Goal: Information Seeking & Learning: Learn about a topic

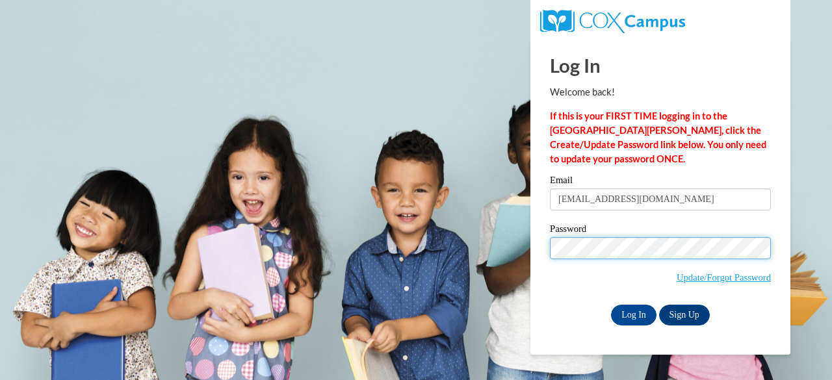
click at [406, 266] on body "This site uses cookies to help improve your learning experience. By continuing …" at bounding box center [416, 190] width 832 height 380
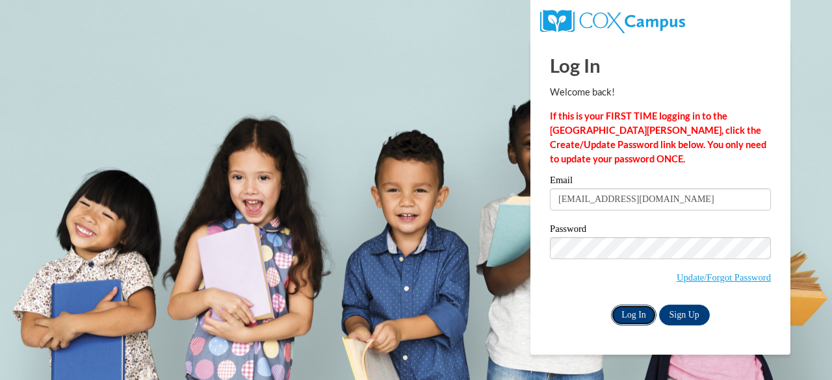
click at [639, 316] on input "Log In" at bounding box center [634, 315] width 46 height 21
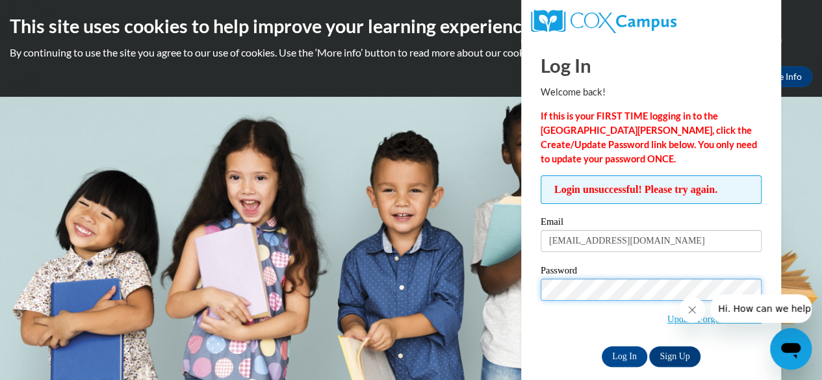
click at [602, 347] on input "Log In" at bounding box center [625, 357] width 46 height 21
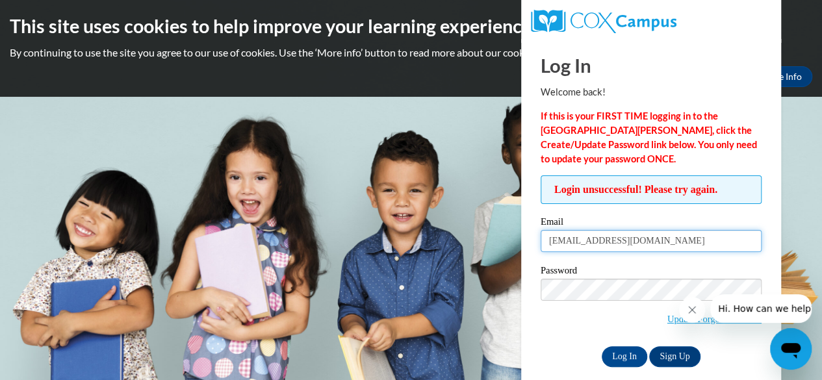
click at [654, 240] on input "trogdonabby@gmail.com" at bounding box center [651, 241] width 221 height 22
click at [568, 325] on span "Update/Forgot Password" at bounding box center [651, 306] width 221 height 54
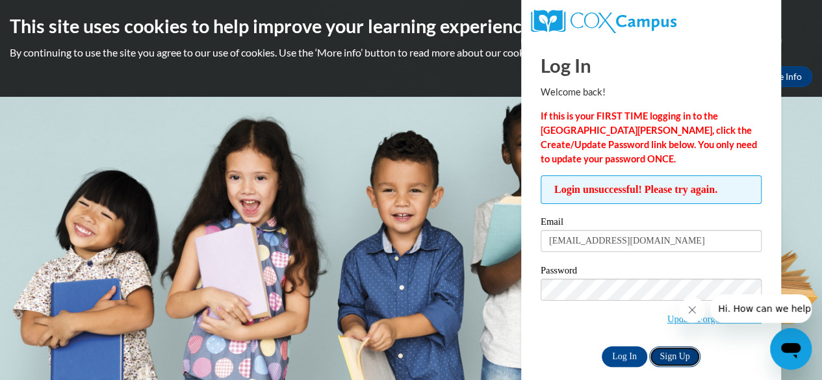
click at [668, 347] on link "Sign Up" at bounding box center [675, 357] width 51 height 21
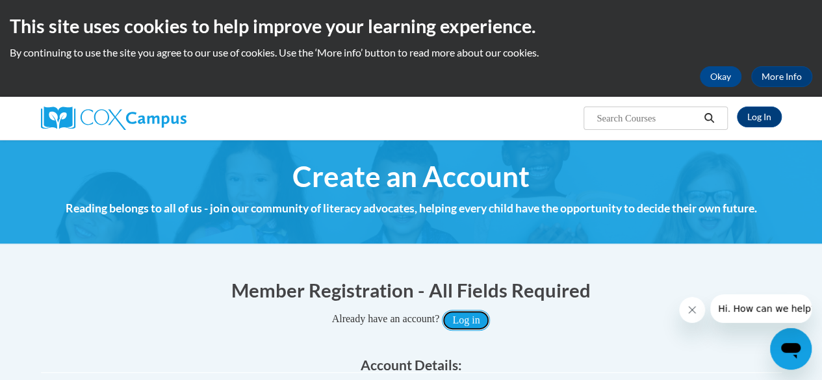
drag, startPoint x: 471, startPoint y: 328, endPoint x: 615, endPoint y: 331, distance: 144.4
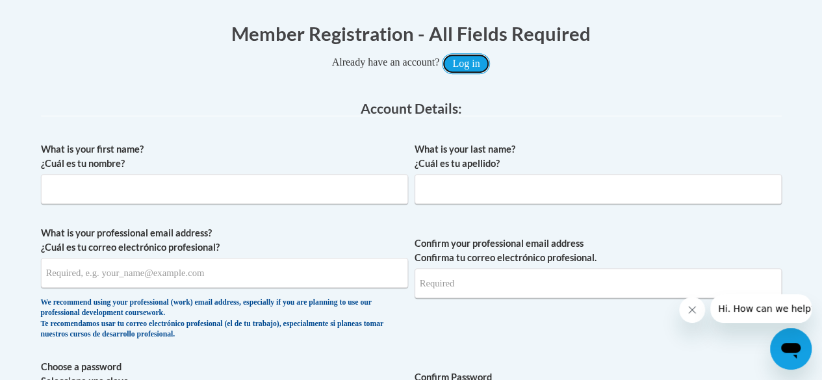
scroll to position [257, 0]
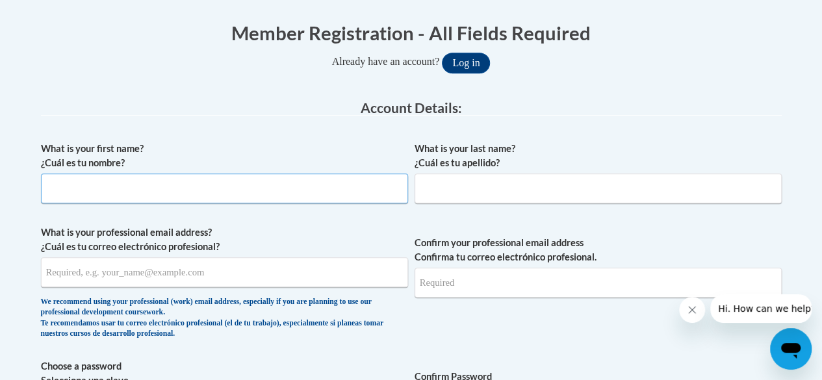
click at [259, 193] on input "What is your first name? ¿Cuál es tu nombre?" at bounding box center [224, 189] width 367 height 30
type input "Abigail"
type input "Trogdon"
click at [210, 272] on input "What is your professional email address? ¿Cuál es tu correo electrónico profesi…" at bounding box center [224, 272] width 367 height 30
type input "[EMAIL_ADDRESS][DOMAIN_NAME]"
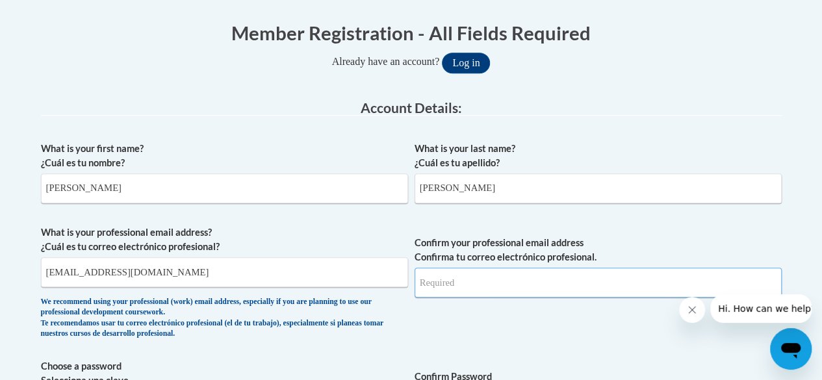
click at [435, 293] on input "Confirm your professional email address Confirma tu correo electrónico profesio…" at bounding box center [598, 283] width 367 height 30
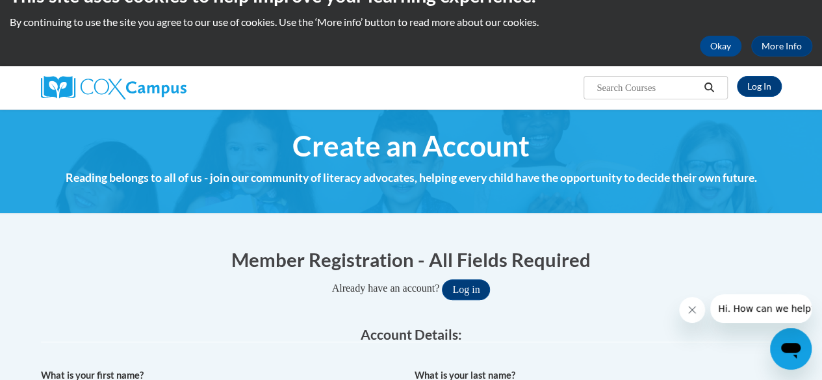
scroll to position [0, 0]
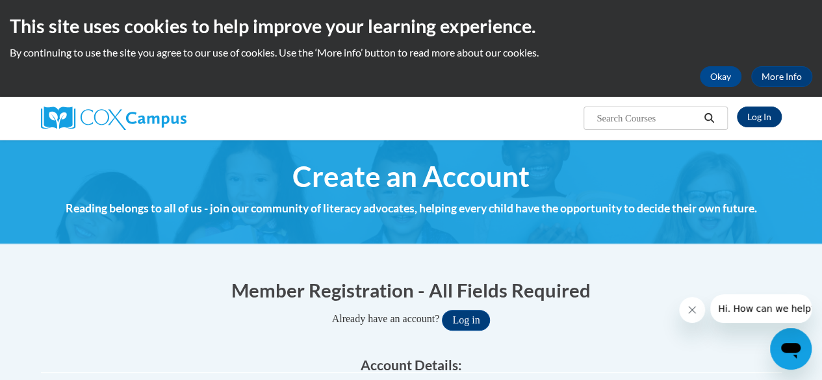
type input "trogdonabby"
click at [757, 113] on link "Log In" at bounding box center [759, 117] width 45 height 21
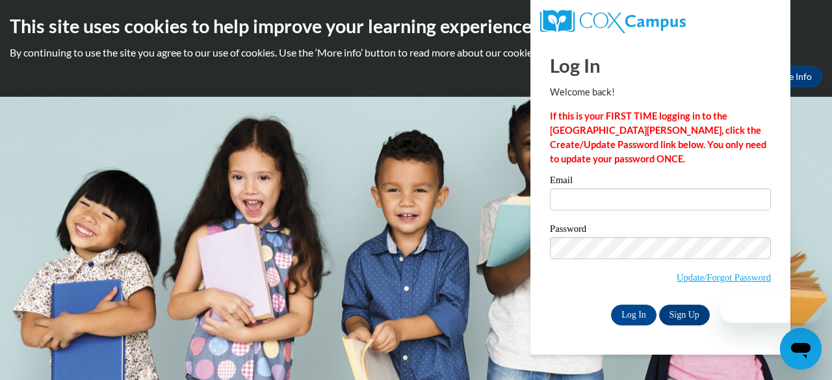
click at [571, 187] on label "Email" at bounding box center [660, 182] width 221 height 13
click at [571, 189] on input "Email" at bounding box center [660, 200] width 221 height 22
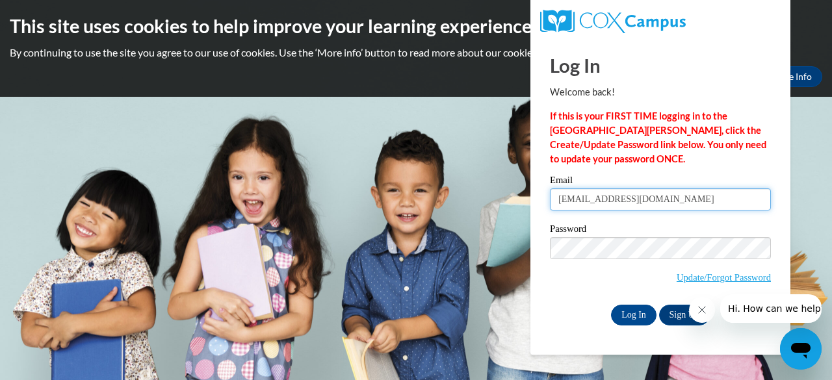
type input "[EMAIL_ADDRESS][DOMAIN_NAME]"
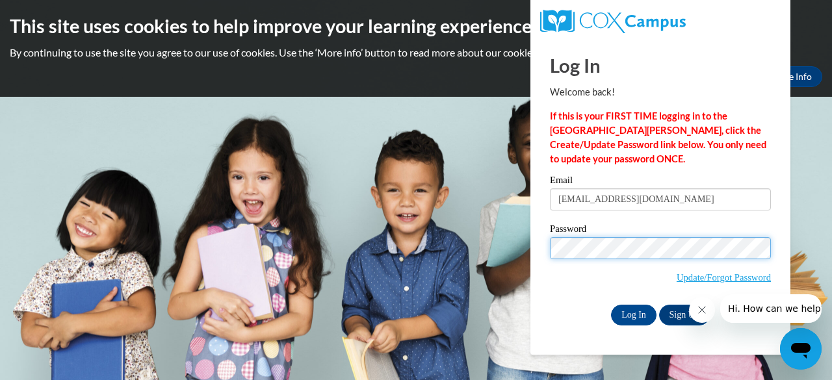
click at [611, 305] on input "Log In" at bounding box center [634, 315] width 46 height 21
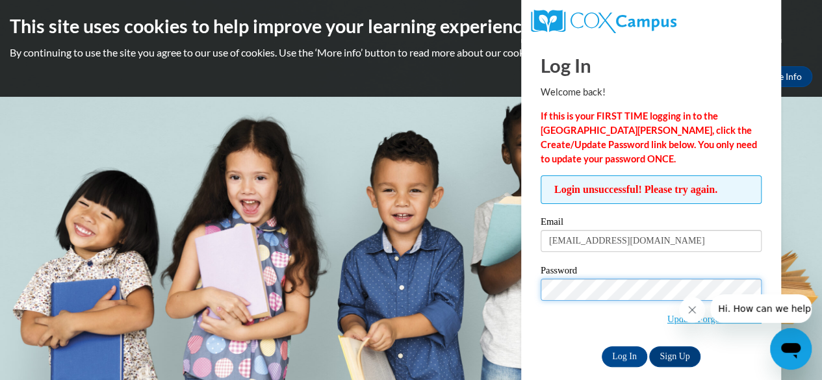
click at [602, 347] on input "Log In" at bounding box center [625, 357] width 46 height 21
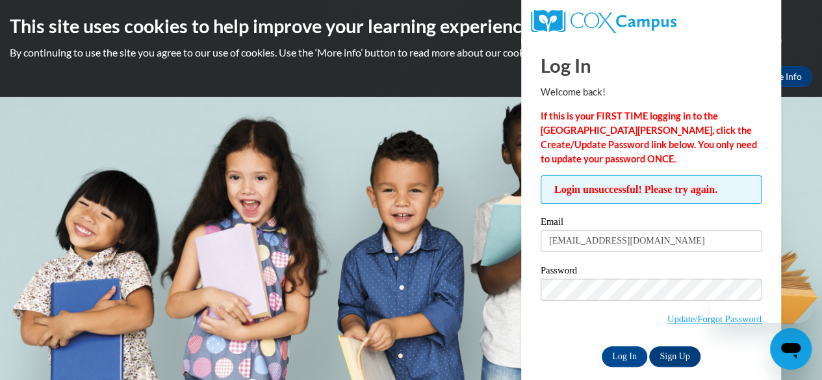
click at [700, 322] on div at bounding box center [745, 309] width 133 height 29
click at [710, 322] on div at bounding box center [745, 309] width 133 height 29
click at [668, 319] on link "Update/Forgot Password" at bounding box center [715, 319] width 94 height 10
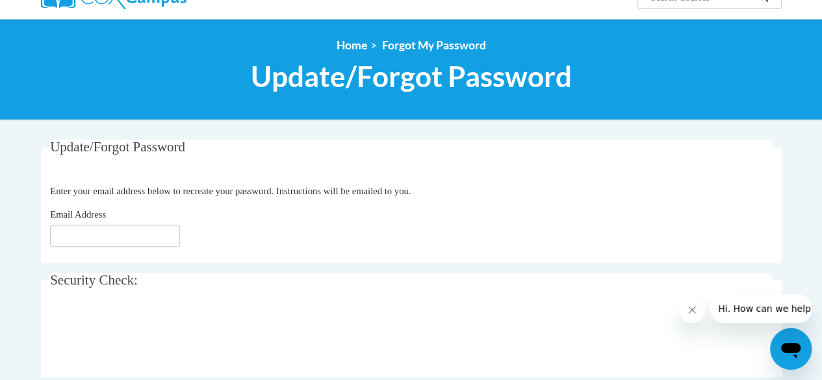
scroll to position [130, 0]
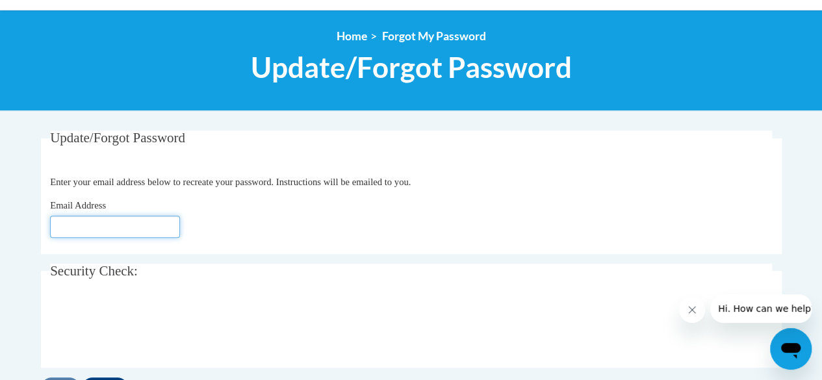
click at [164, 221] on input "Email Address" at bounding box center [115, 227] width 130 height 22
type input "[EMAIL_ADDRESS][DOMAIN_NAME]"
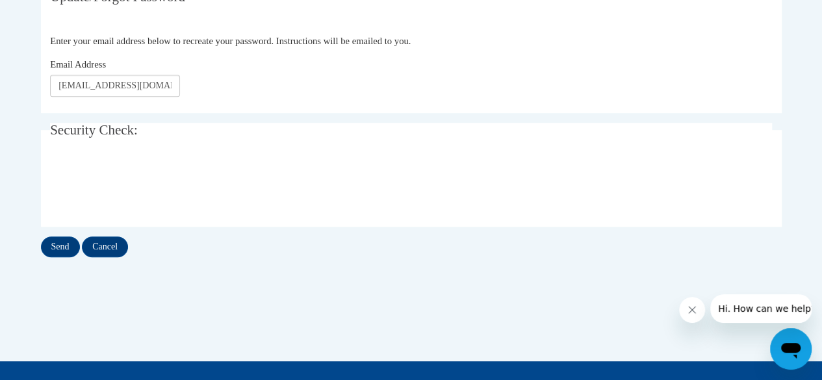
scroll to position [273, 0]
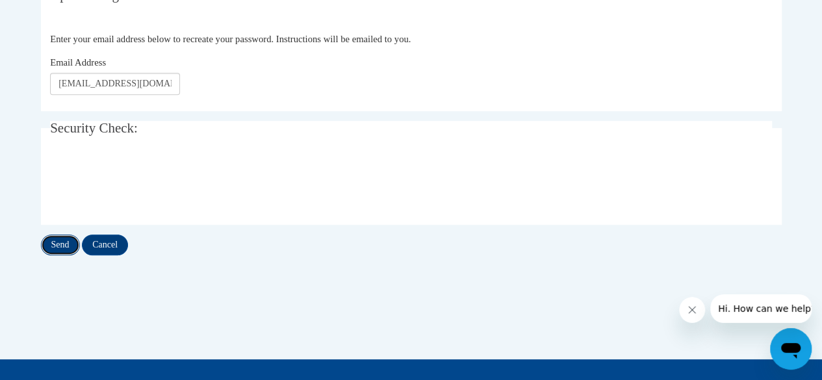
click at [62, 243] on input "Send" at bounding box center [60, 245] width 39 height 21
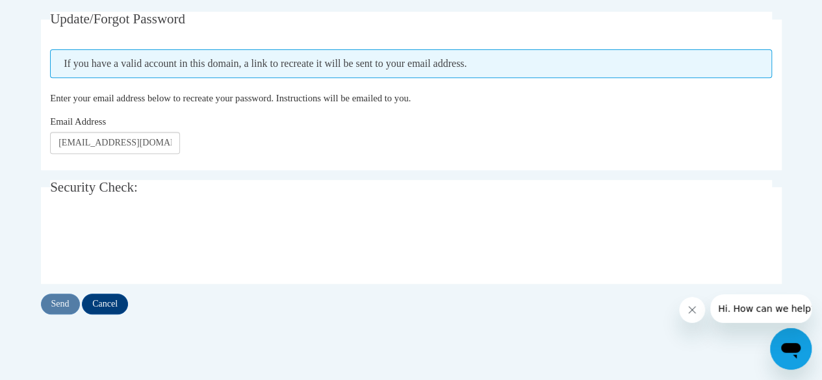
scroll to position [250, 0]
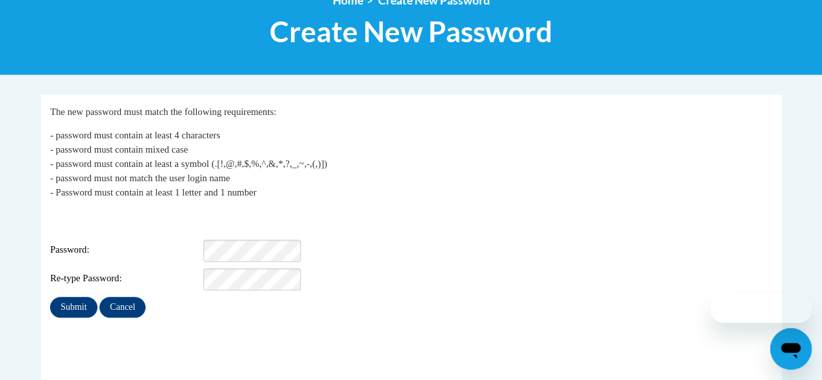
scroll to position [203, 0]
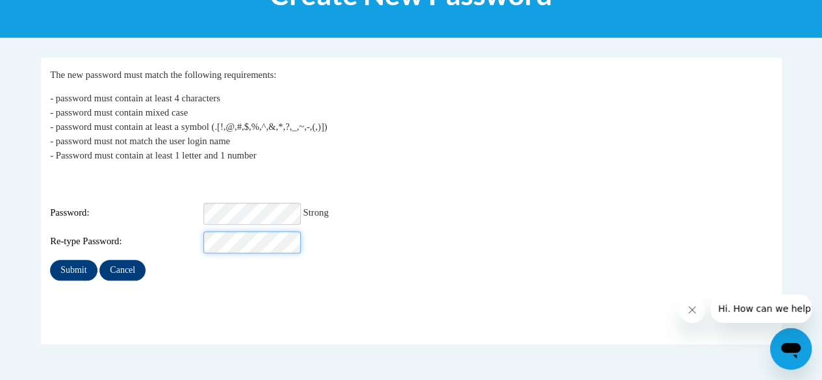
click at [50, 260] on input "Submit" at bounding box center [73, 270] width 47 height 21
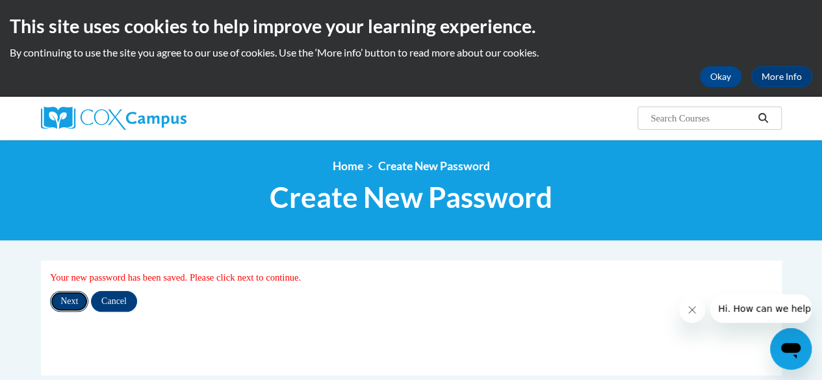
click at [74, 300] on input "Next" at bounding box center [69, 301] width 38 height 21
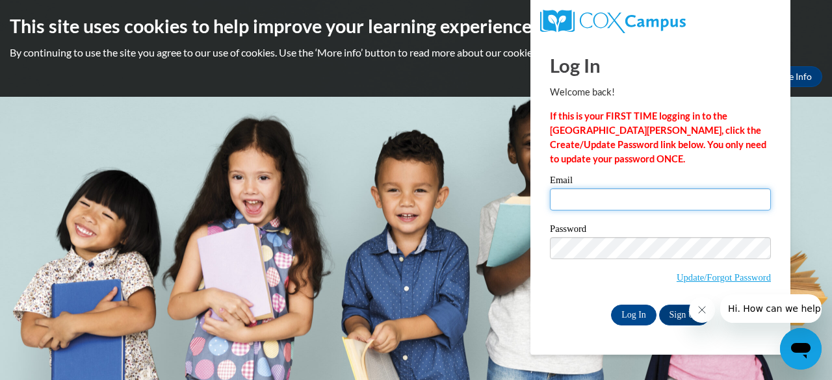
type input "trogdonabby@gmail.com"
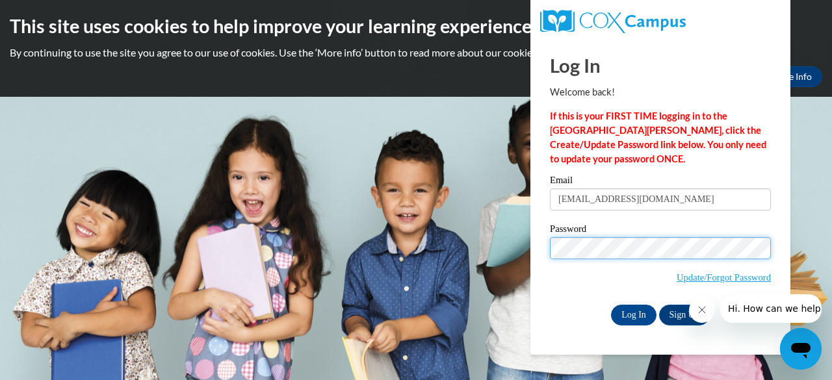
click at [462, 250] on body "This site uses cookies to help improve your learning experience. By continuing …" at bounding box center [416, 190] width 832 height 380
click at [611, 305] on input "Log In" at bounding box center [634, 315] width 46 height 21
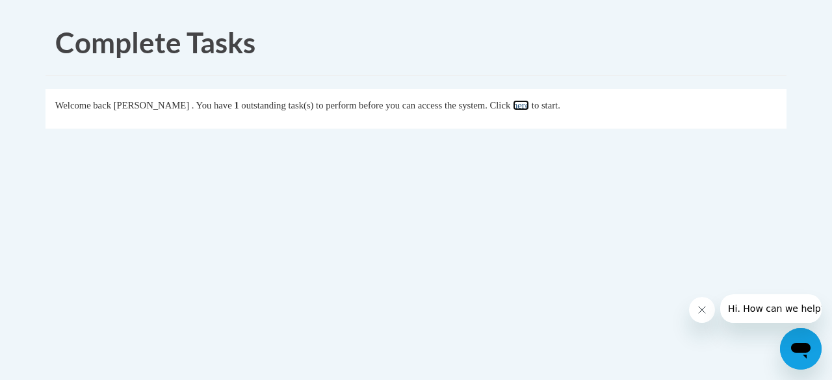
click at [529, 105] on link "here" at bounding box center [521, 105] width 16 height 10
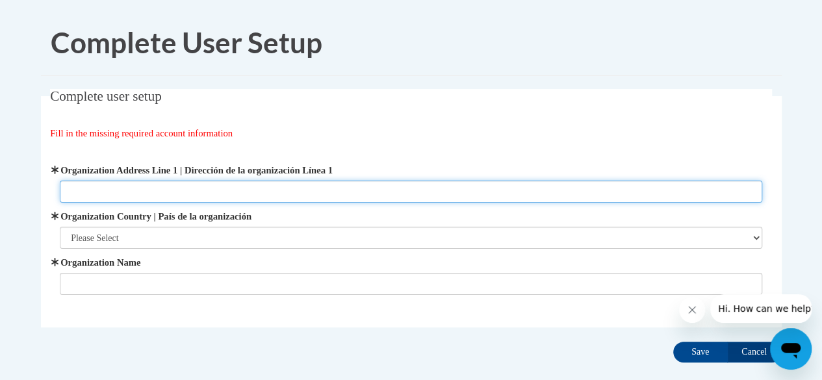
click at [235, 181] on input "Organization Address Line 1 | Dirección de la organización Línea 1" at bounding box center [411, 192] width 703 height 22
click at [216, 187] on input "Organization Address Line 1 | Dirección de la organización Línea 1" at bounding box center [411, 192] width 703 height 22
type input "5000 Huntington Drive"
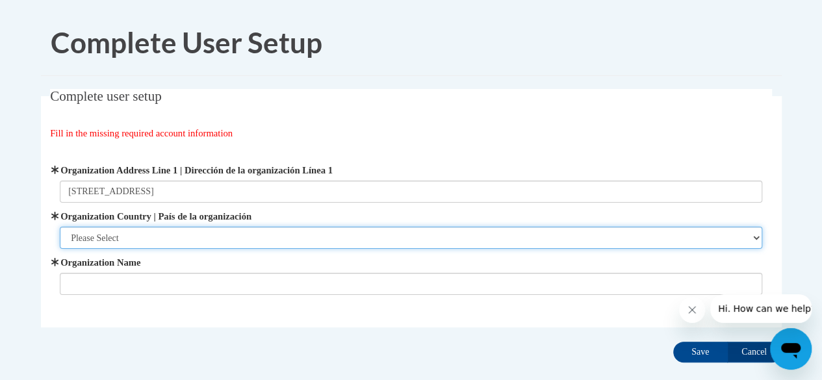
click at [190, 241] on select "Please Select United States | Estados Unidos Outside of the United States | Fue…" at bounding box center [411, 238] width 703 height 22
select select "ad49bcad-a171-4b2e-b99c-48b446064914"
click at [60, 227] on select "Please Select United States | Estados Unidos Outside of the United States | Fue…" at bounding box center [411, 238] width 703 height 22
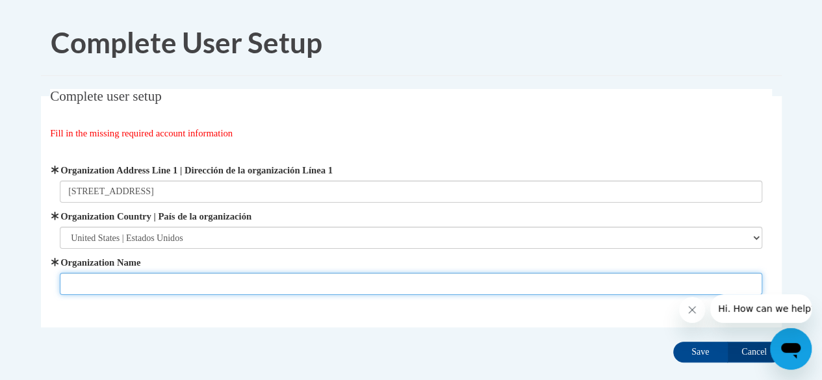
click at [165, 278] on input "Organization Name" at bounding box center [411, 284] width 703 height 22
type input "IPS"
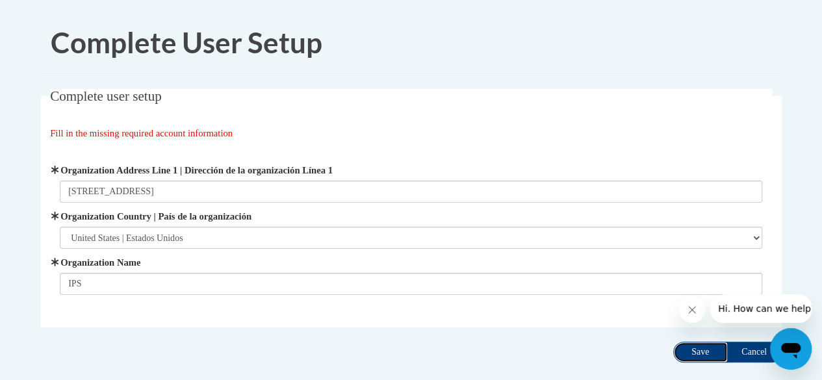
click at [705, 352] on input "Save" at bounding box center [701, 352] width 55 height 21
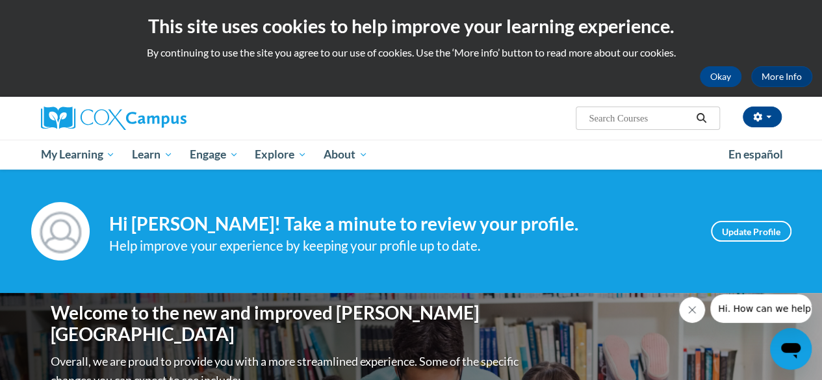
click at [665, 114] on input "Search..." at bounding box center [640, 119] width 104 height 16
type input "[MEDICAL_DATA]"
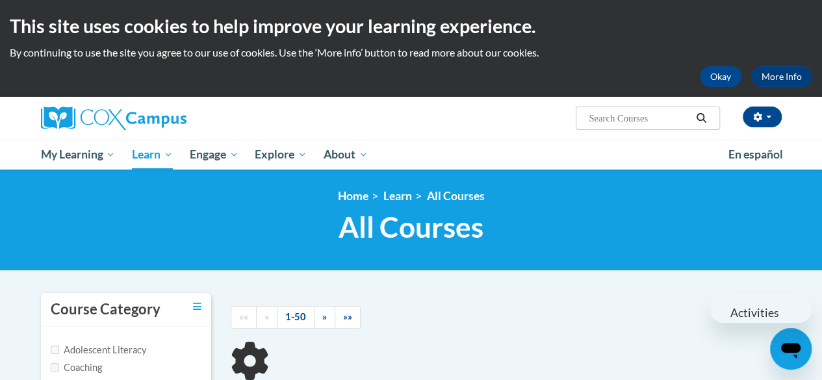
scroll to position [144, 0]
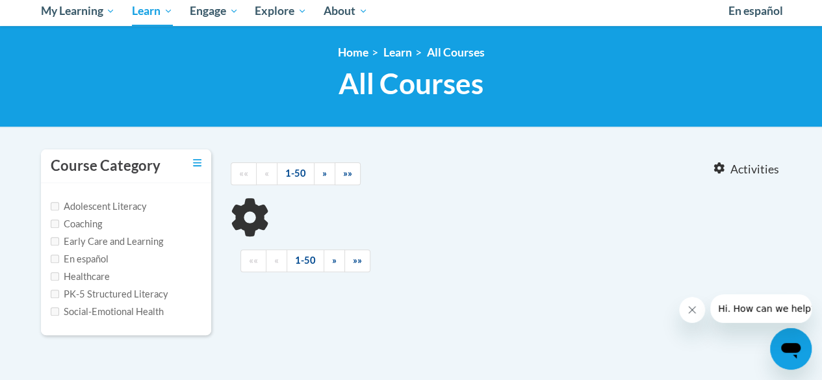
type input "[MEDICAL_DATA]"
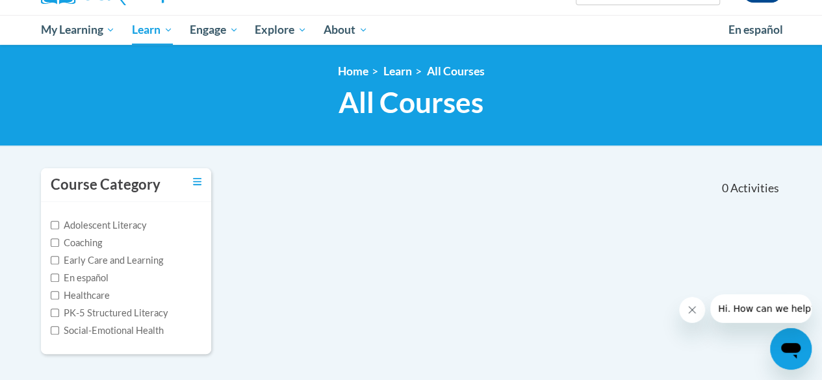
scroll to position [0, 0]
